Goal: Download file/media

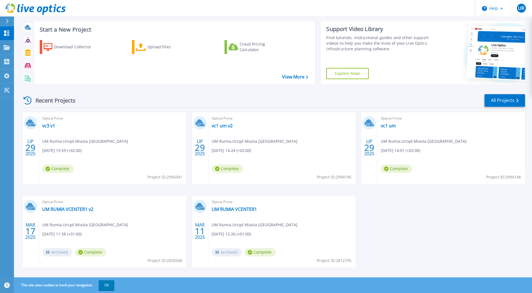
scroll to position [16, 0]
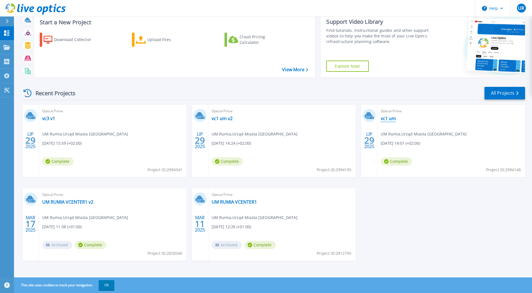
click at [391, 120] on link "vc1 um" at bounding box center [388, 119] width 15 height 6
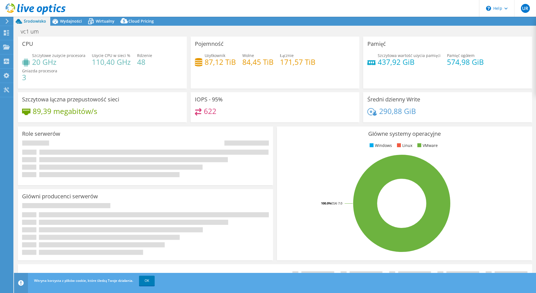
select select "USD"
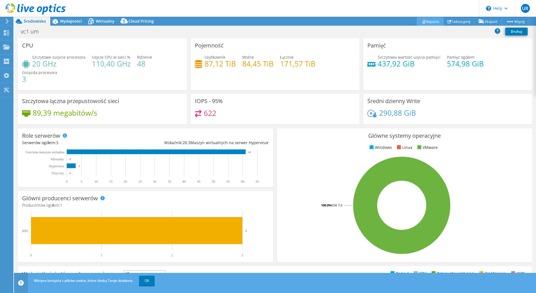
click at [431, 20] on link "Reports" at bounding box center [430, 21] width 27 height 9
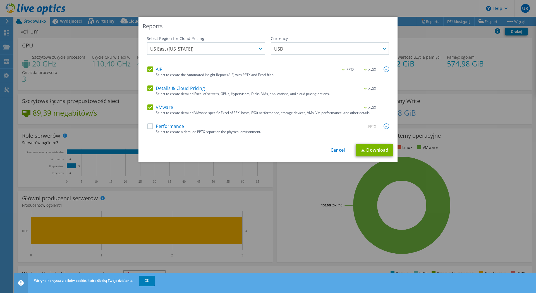
click at [160, 126] on label "Performance" at bounding box center [166, 126] width 37 height 6
click at [0, 0] on input "Performance" at bounding box center [0, 0] width 0 height 0
click at [367, 150] on link "Download" at bounding box center [374, 150] width 37 height 13
click at [331, 150] on link "Cancel" at bounding box center [338, 150] width 14 height 5
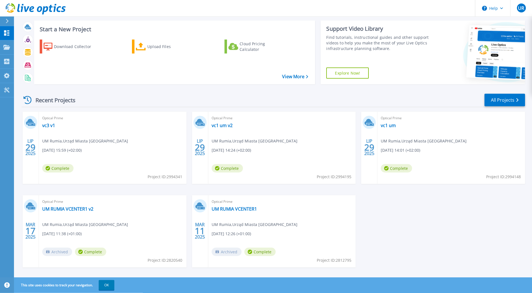
scroll to position [16, 0]
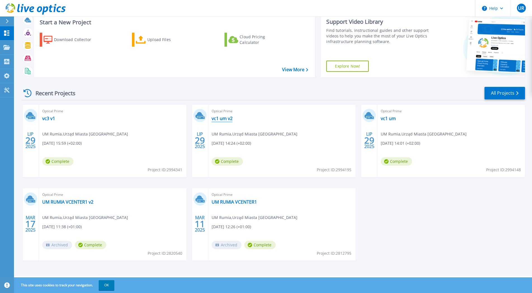
click at [224, 118] on link "vc1 um v2" at bounding box center [221, 119] width 21 height 6
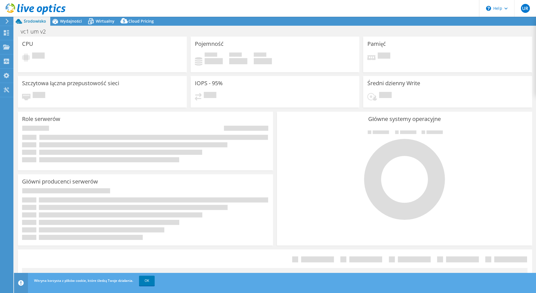
select select "USD"
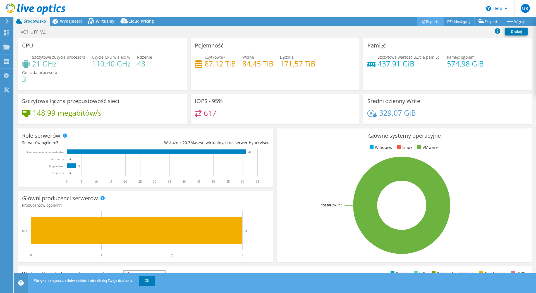
click at [424, 23] on link "Reports" at bounding box center [430, 21] width 27 height 9
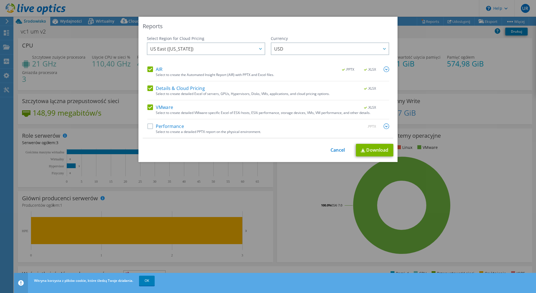
click at [165, 129] on label "Performance" at bounding box center [166, 126] width 37 height 6
click at [0, 0] on input "Performance" at bounding box center [0, 0] width 0 height 0
click at [367, 150] on link "Download" at bounding box center [374, 150] width 37 height 13
click at [278, 7] on div "Reports Select Region for Cloud Pricing Asia Pacific (Hong Kong) Asia Pacific (…" at bounding box center [268, 146] width 536 height 293
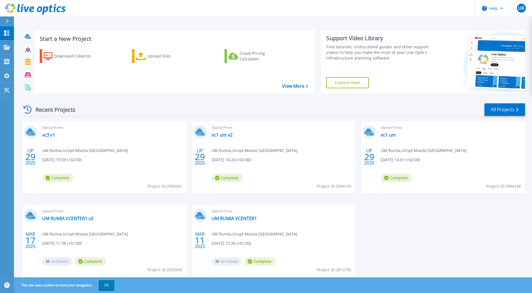
click at [88, 173] on div "Optical Prime vc3 v1 UM Rumia , Urząd Miasta Rumia 07.29.2025, 15:59 (+02:00) C…" at bounding box center [113, 157] width 148 height 72
click at [52, 136] on link "vc3 v1" at bounding box center [48, 135] width 13 height 6
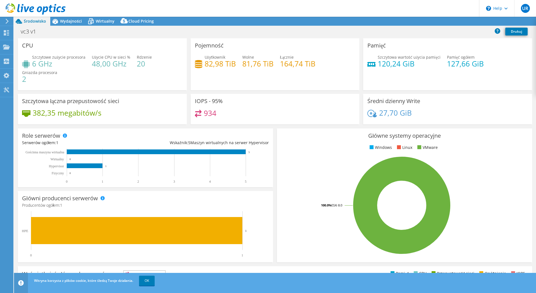
select select "USD"
click at [423, 19] on link "Reports" at bounding box center [430, 21] width 27 height 9
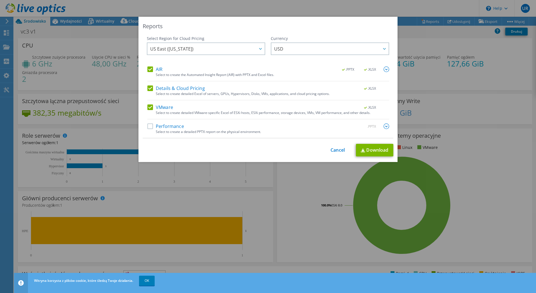
click at [171, 126] on label "Performance" at bounding box center [166, 126] width 37 height 6
click at [0, 0] on input "Performance" at bounding box center [0, 0] width 0 height 0
click at [374, 154] on link "Download" at bounding box center [374, 150] width 37 height 13
click at [275, 10] on div "Reports Select Region for Cloud Pricing Asia Pacific (Hong Kong) Asia Pacific (…" at bounding box center [268, 146] width 536 height 293
